Goal: Information Seeking & Learning: Learn about a topic

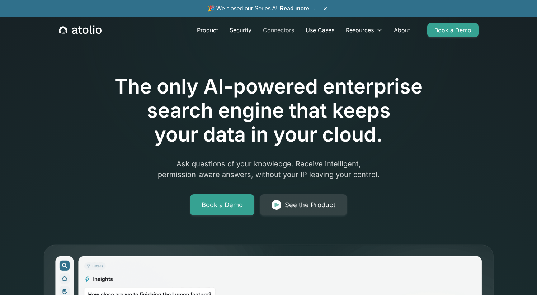
click at [269, 30] on link "Connectors" at bounding box center [278, 30] width 43 height 14
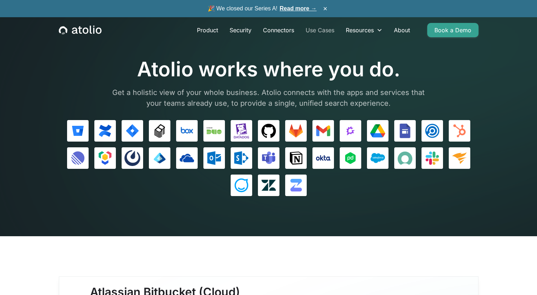
click at [320, 32] on link "Use Cases" at bounding box center [320, 30] width 40 height 14
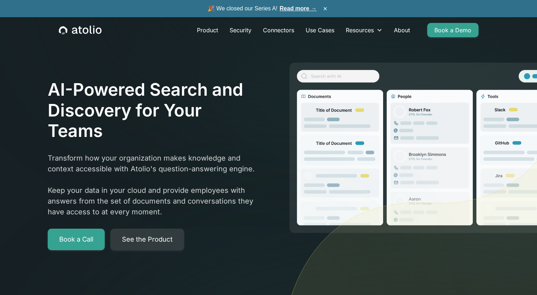
click at [310, 10] on link "Read more →" at bounding box center [298, 8] width 37 height 6
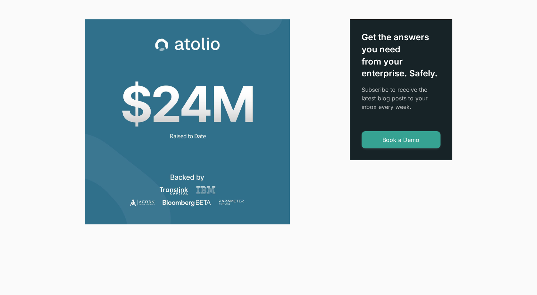
scroll to position [212, 0]
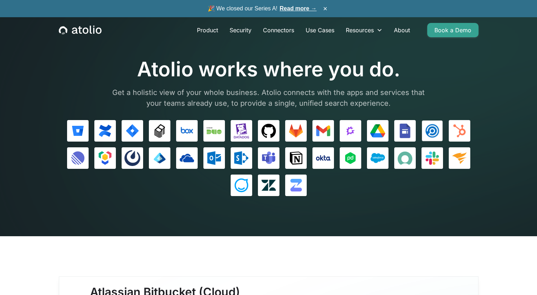
click at [439, 135] on img at bounding box center [431, 130] width 15 height 15
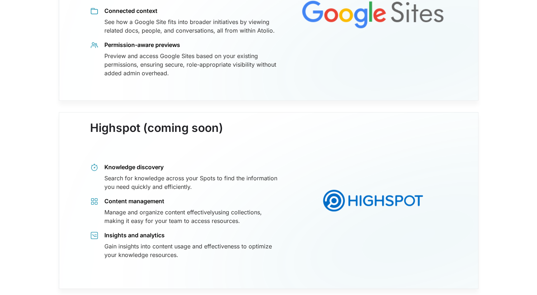
scroll to position [2727, 0]
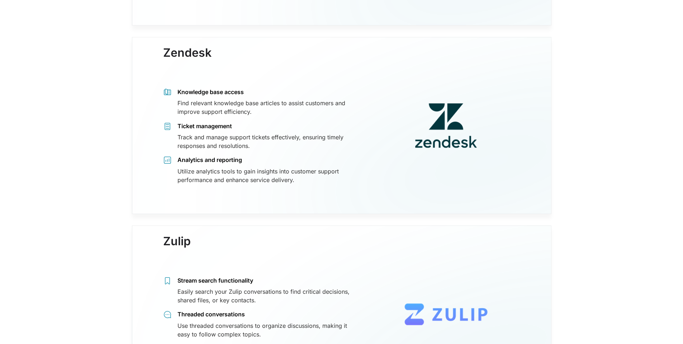
scroll to position [6193, 0]
